Goal: Find specific page/section: Find specific page/section

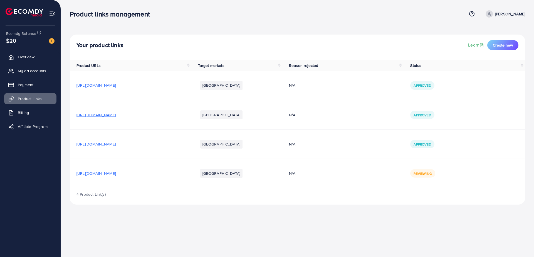
click at [362, 33] on div "Your product links Learn Create new Product URLs Target markets Reason rejected…" at bounding box center [298, 106] width 474 height 213
